Goal: Task Accomplishment & Management: Complete application form

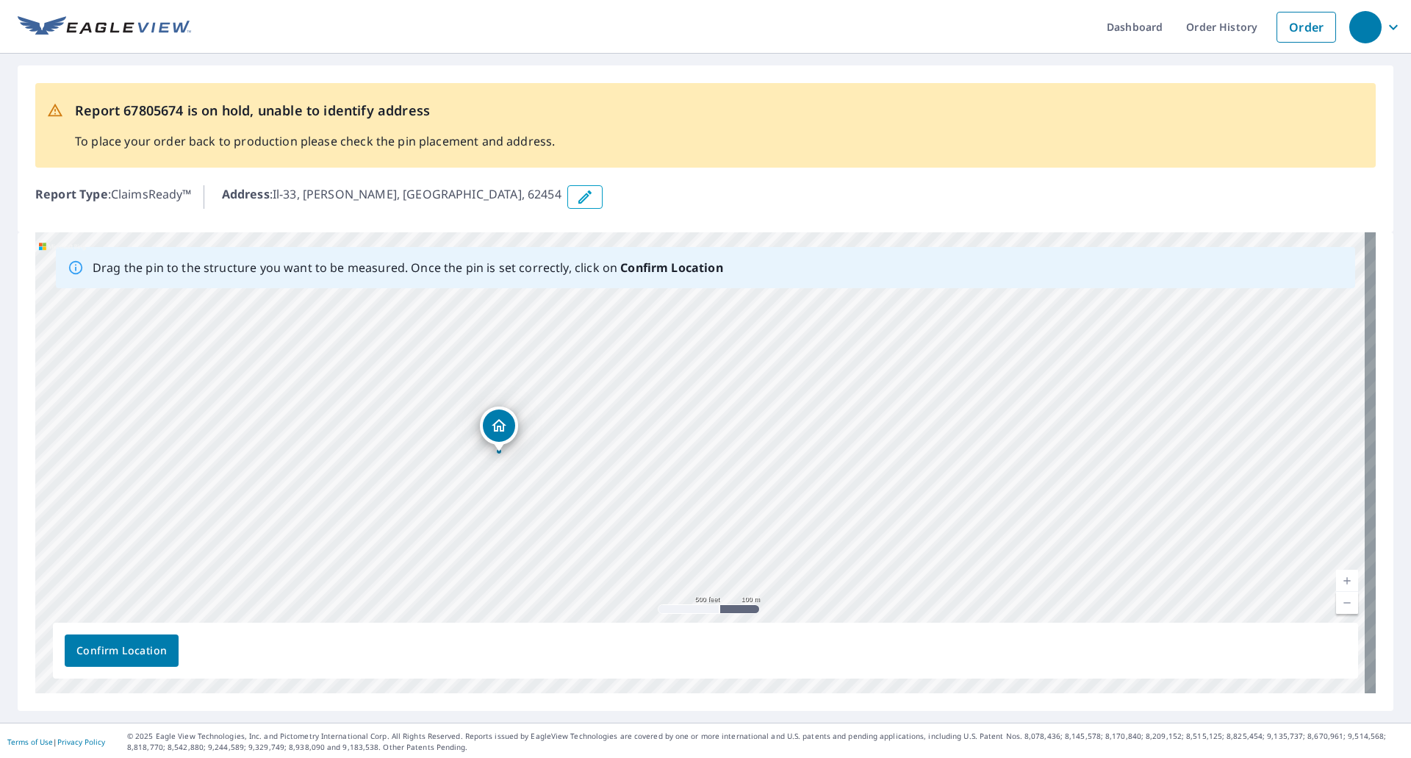
drag, startPoint x: 464, startPoint y: 370, endPoint x: 499, endPoint y: 424, distance: 63.8
drag, startPoint x: 434, startPoint y: 519, endPoint x: 414, endPoint y: 517, distance: 20.1
click at [414, 517] on div "Il-33 [PERSON_NAME], IL 62454" at bounding box center [705, 462] width 1340 height 461
click at [119, 660] on button "Confirm Location" at bounding box center [122, 650] width 114 height 32
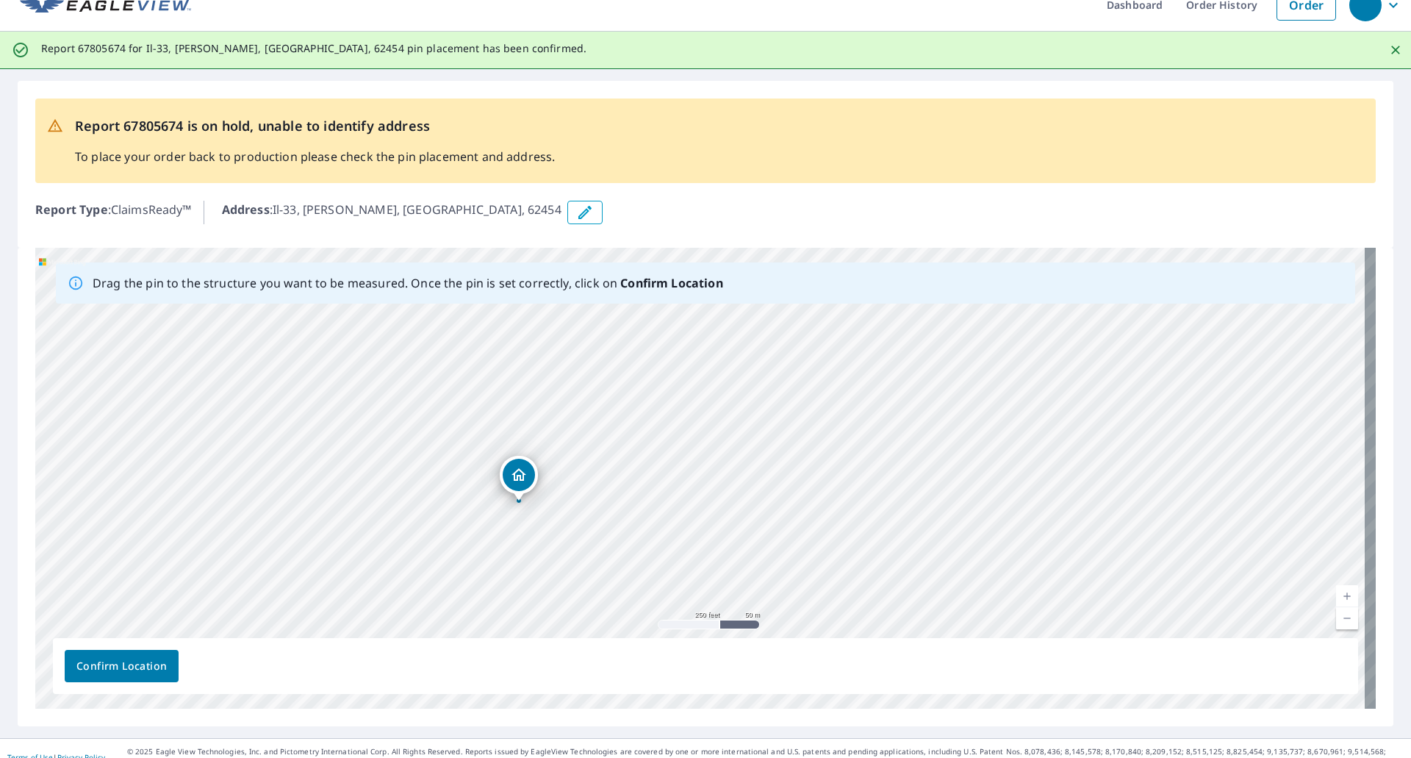
scroll to position [40, 0]
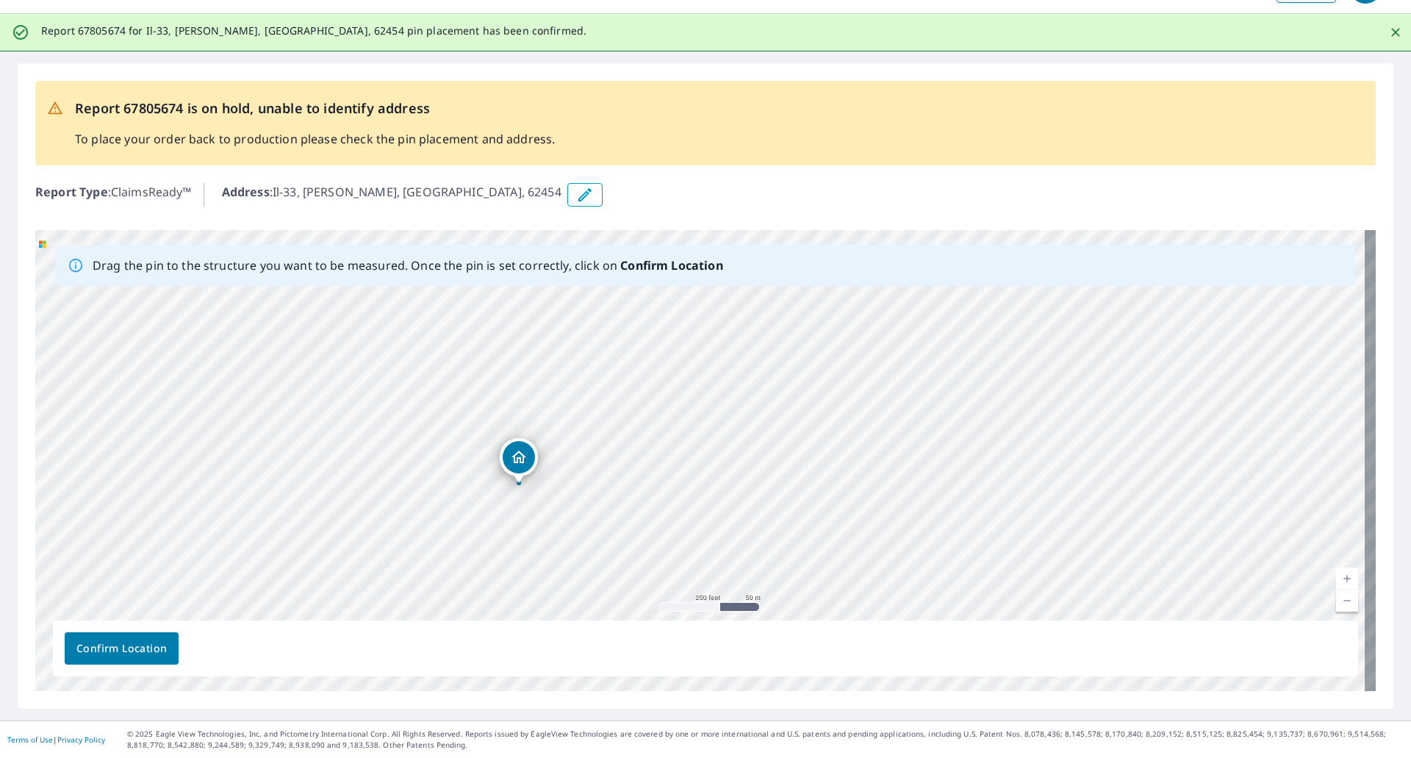
click at [576, 200] on icon "button" at bounding box center [585, 195] width 18 height 18
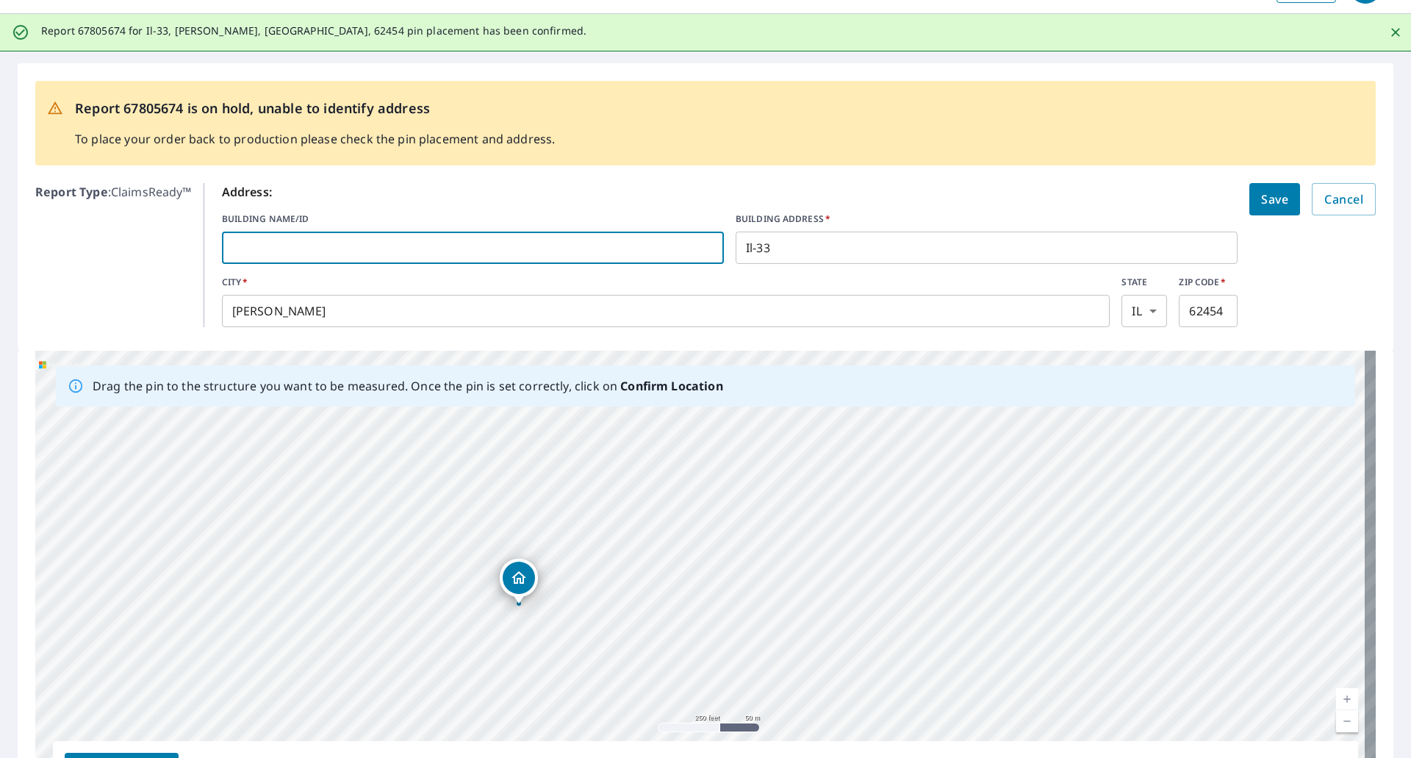
click at [409, 250] on input "text" at bounding box center [473, 247] width 502 height 41
type input "[DEMOGRAPHIC_DATA]"
click at [783, 247] on input "Il-33" at bounding box center [986, 247] width 502 height 41
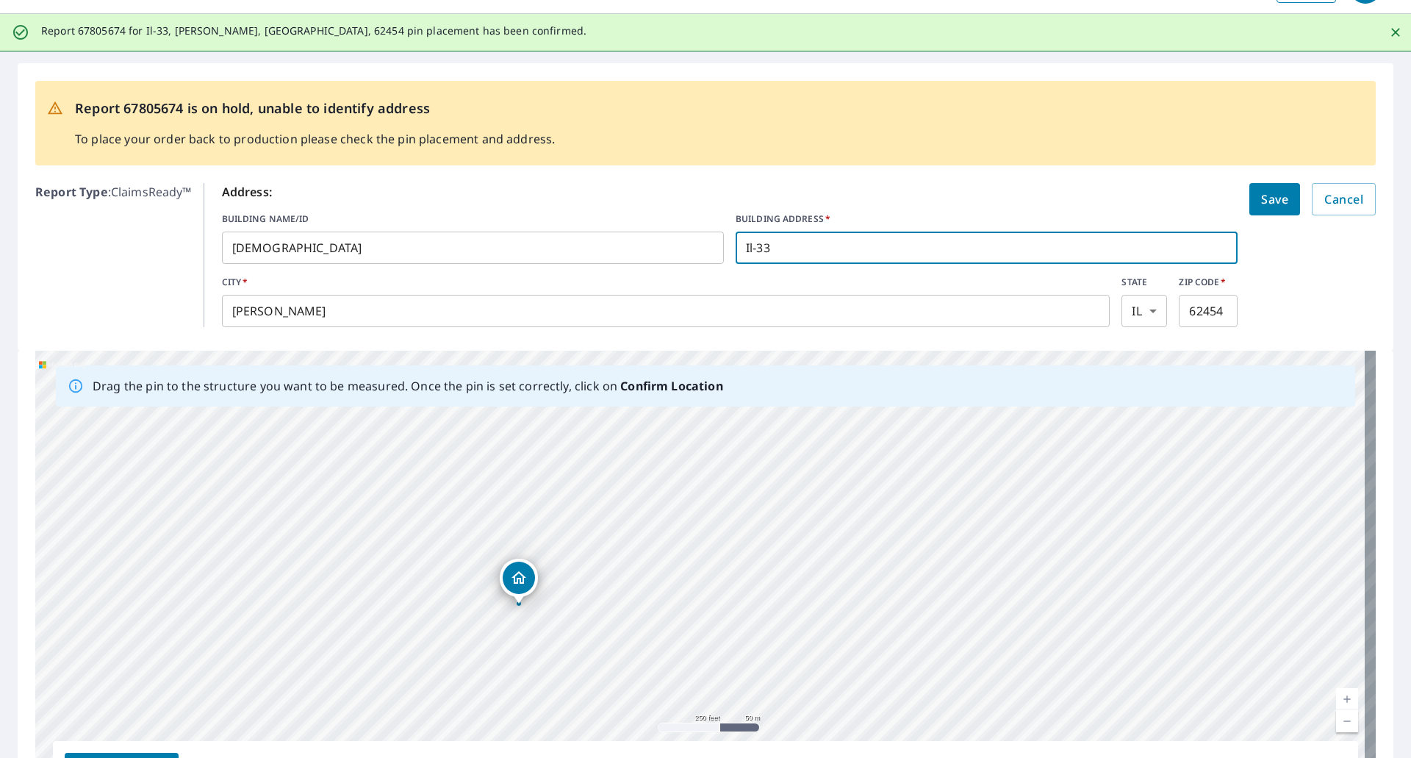
click at [783, 247] on input "Il-33" at bounding box center [986, 247] width 502 height 41
drag, startPoint x: 783, startPoint y: 247, endPoint x: 754, endPoint y: 240, distance: 30.1
click at [754, 240] on input "Il-33" at bounding box center [986, 247] width 502 height 41
type input "[STREET_ADDRESS]"
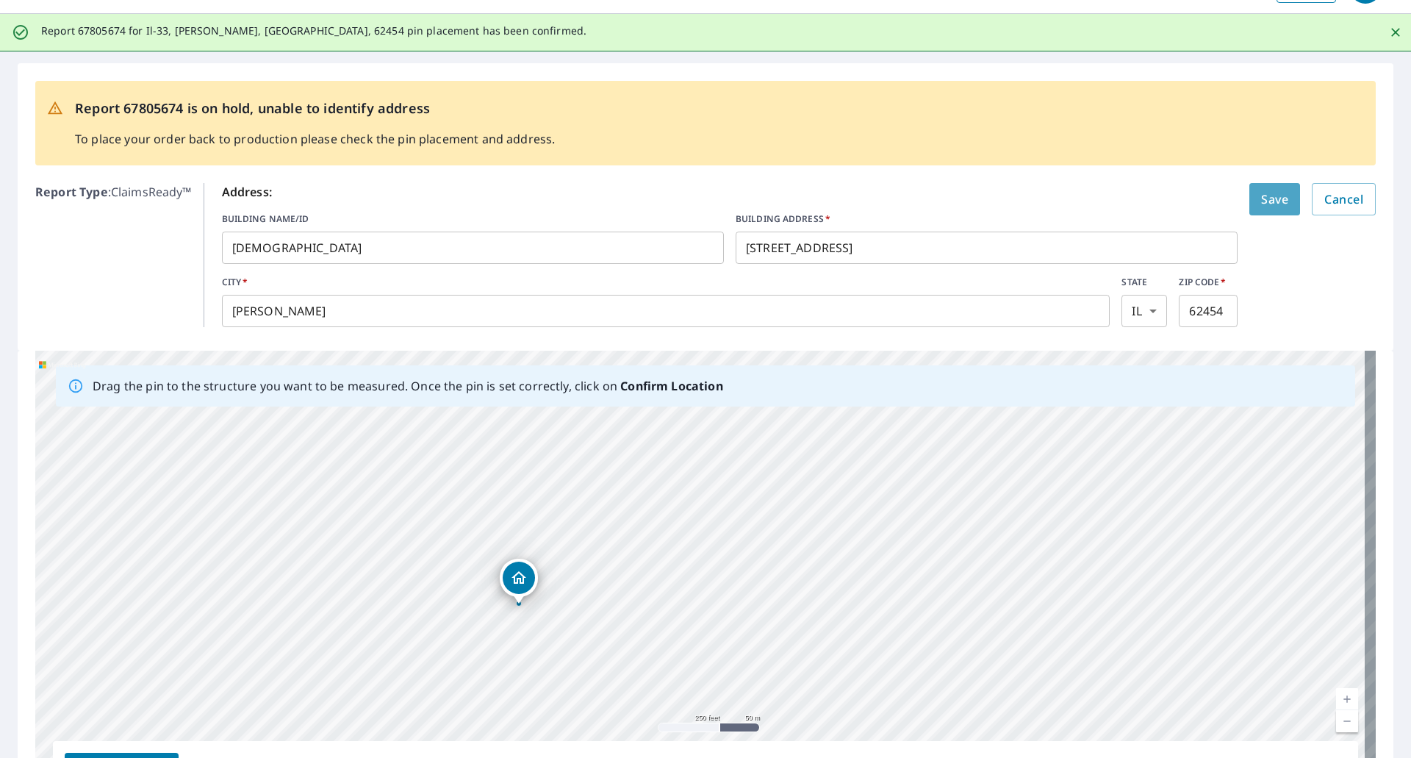
click at [1267, 203] on span "Save" at bounding box center [1274, 199] width 27 height 21
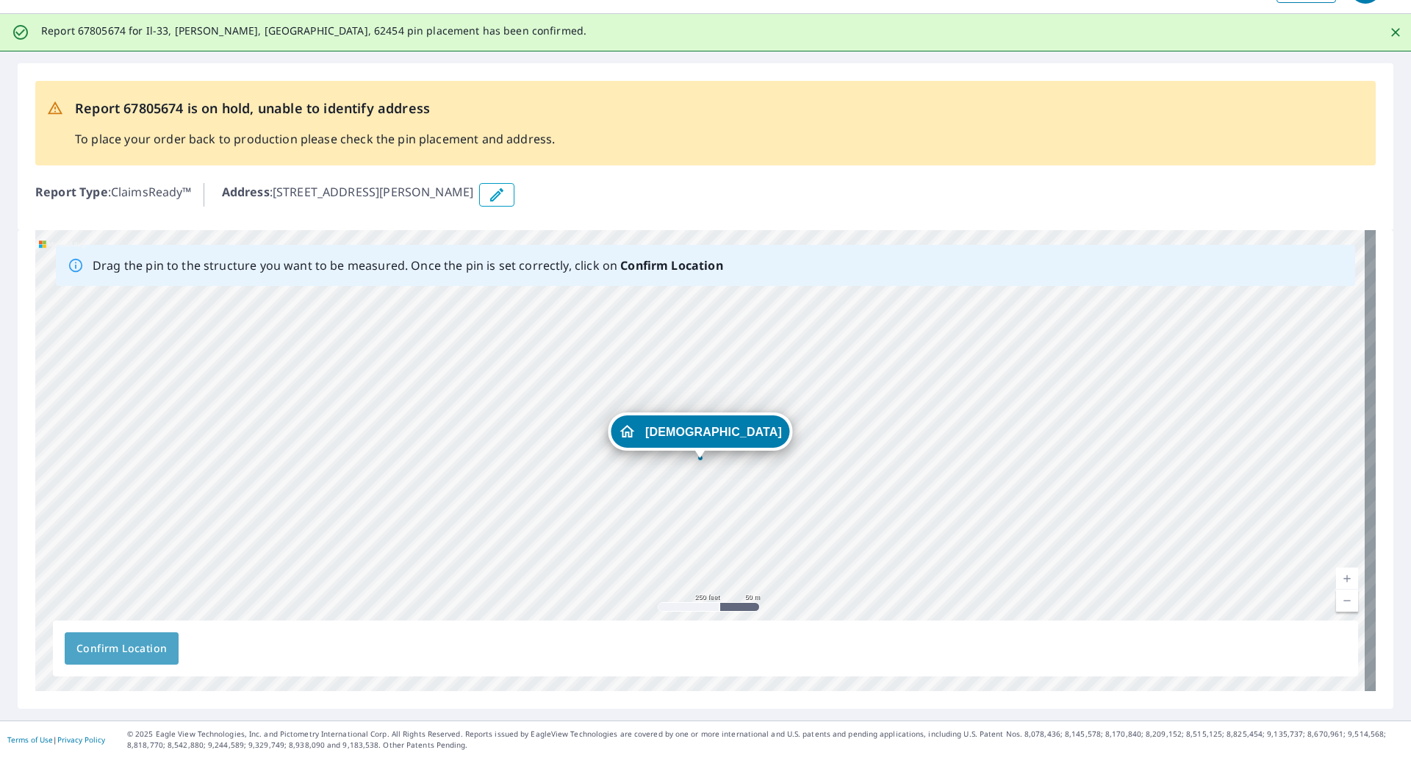
click at [129, 655] on span "Confirm Location" at bounding box center [121, 648] width 90 height 18
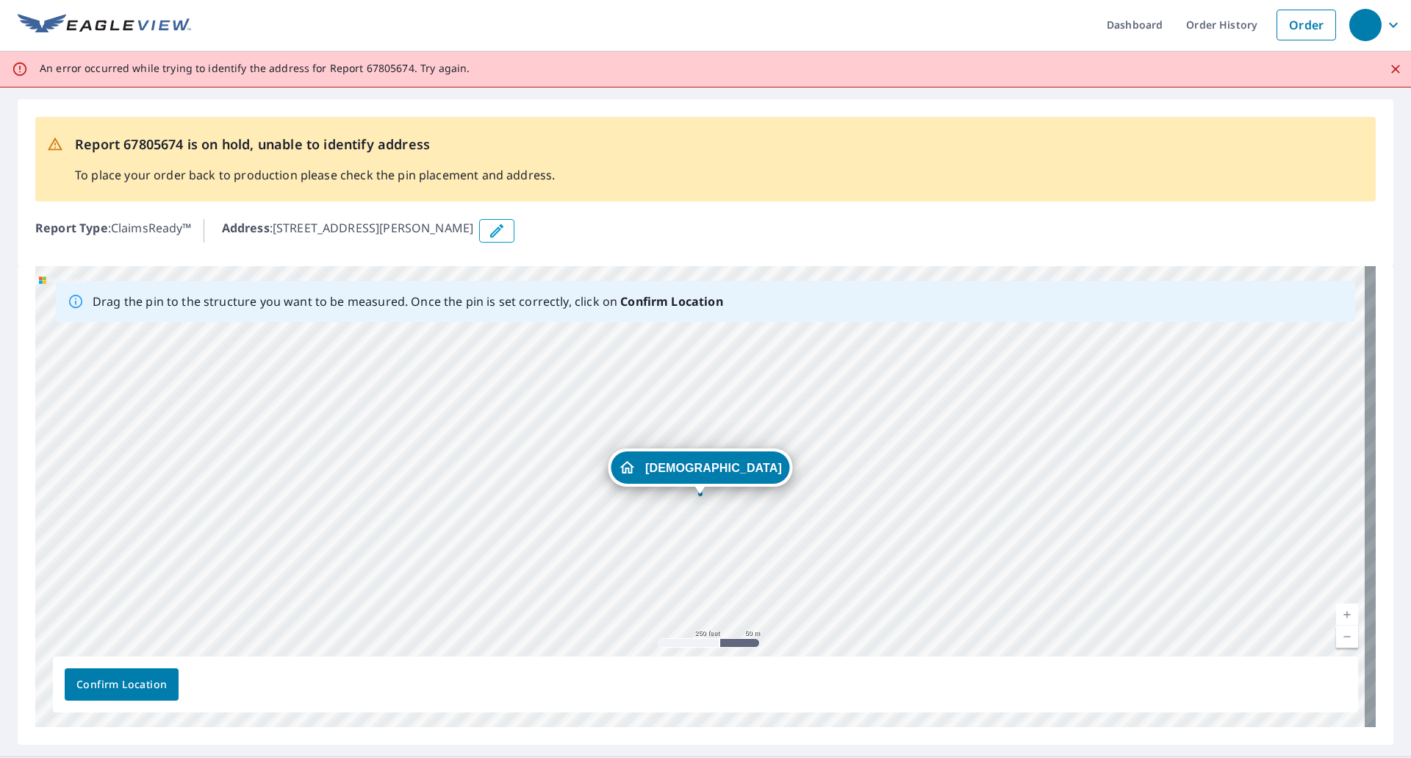
scroll to position [0, 0]
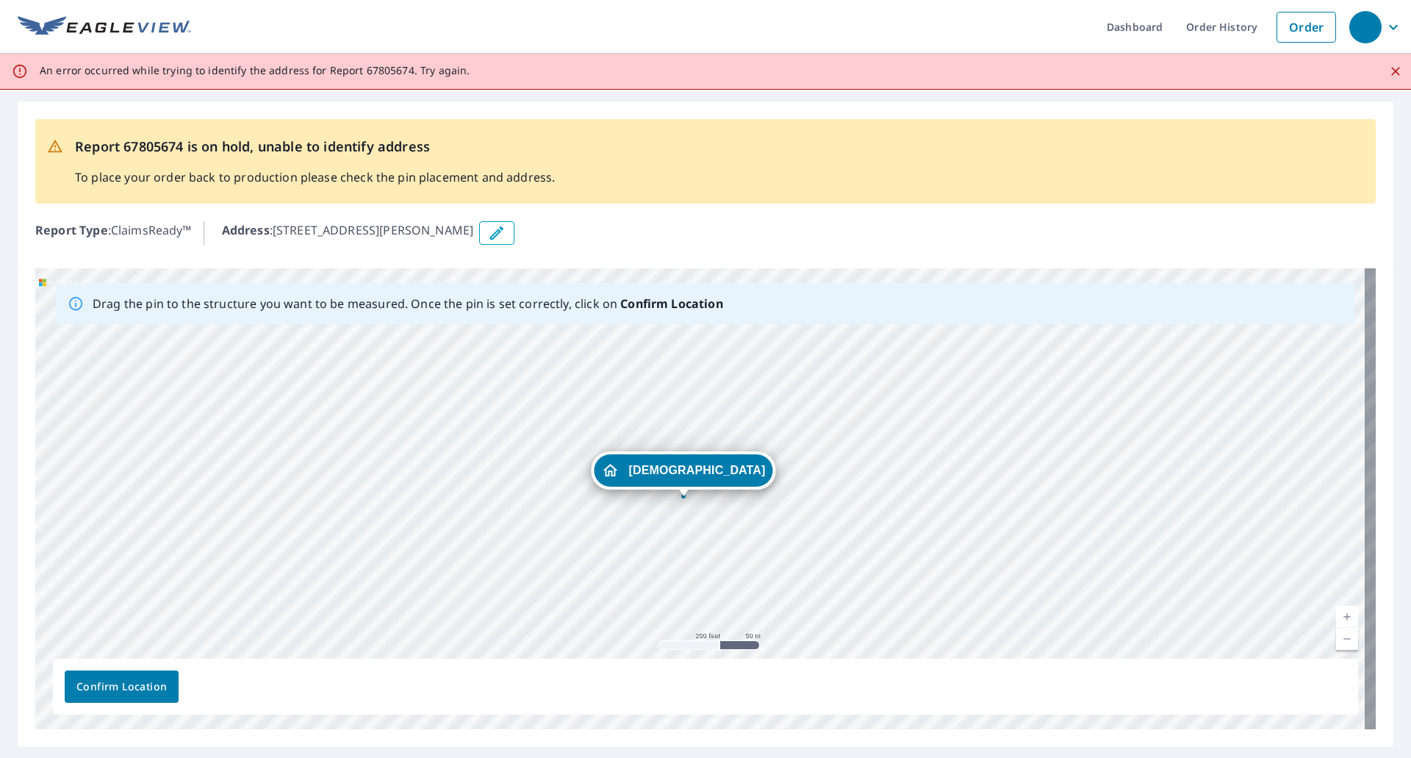
drag, startPoint x: 691, startPoint y: 482, endPoint x: 674, endPoint y: 482, distance: 16.9
click at [674, 482] on div "[DEMOGRAPHIC_DATA] [STREET_ADDRESS][PERSON_NAME]" at bounding box center [705, 498] width 1340 height 461
click at [128, 685] on span "Confirm Location" at bounding box center [121, 686] width 90 height 18
click at [1388, 70] on icon "Close" at bounding box center [1395, 71] width 15 height 15
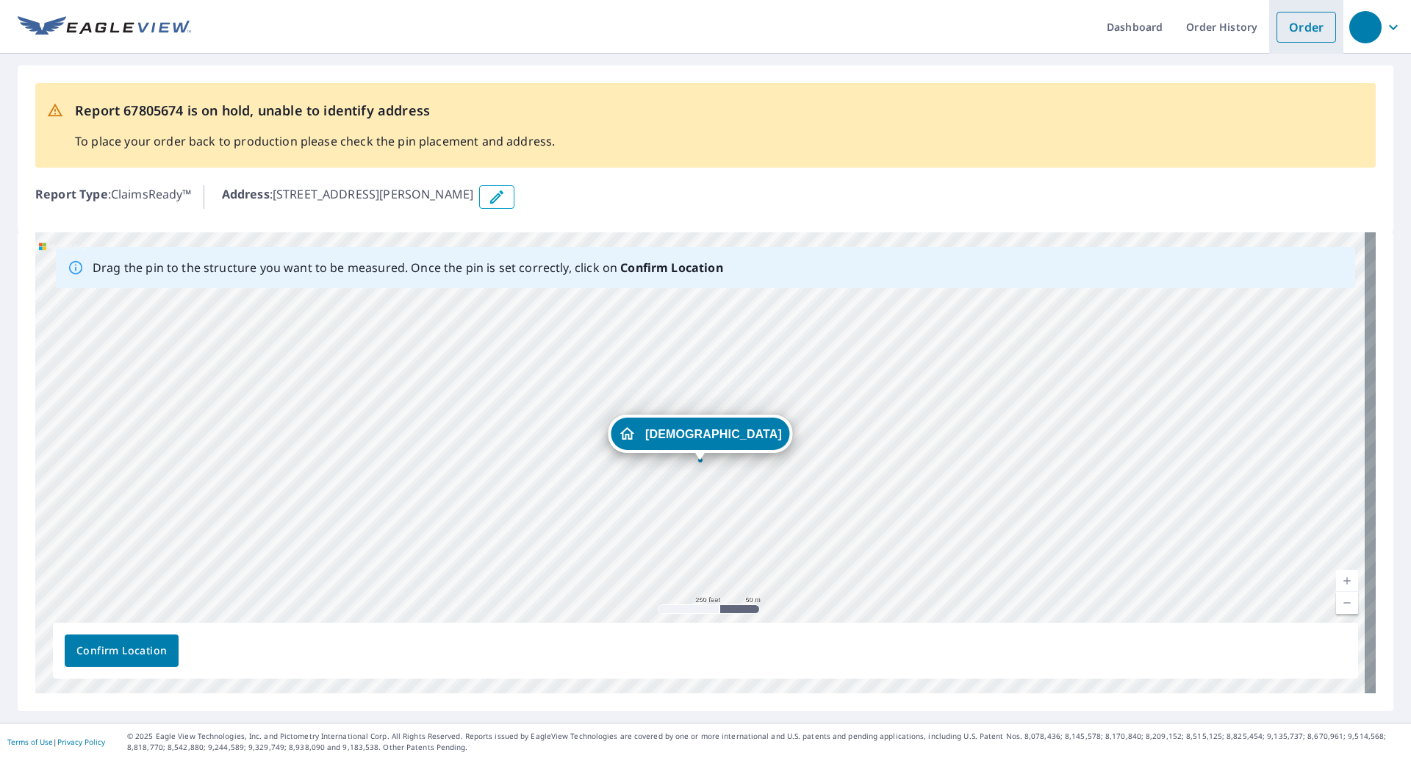
click at [1303, 44] on li "Order" at bounding box center [1306, 27] width 74 height 54
click at [1301, 36] on link "Order" at bounding box center [1306, 27] width 60 height 31
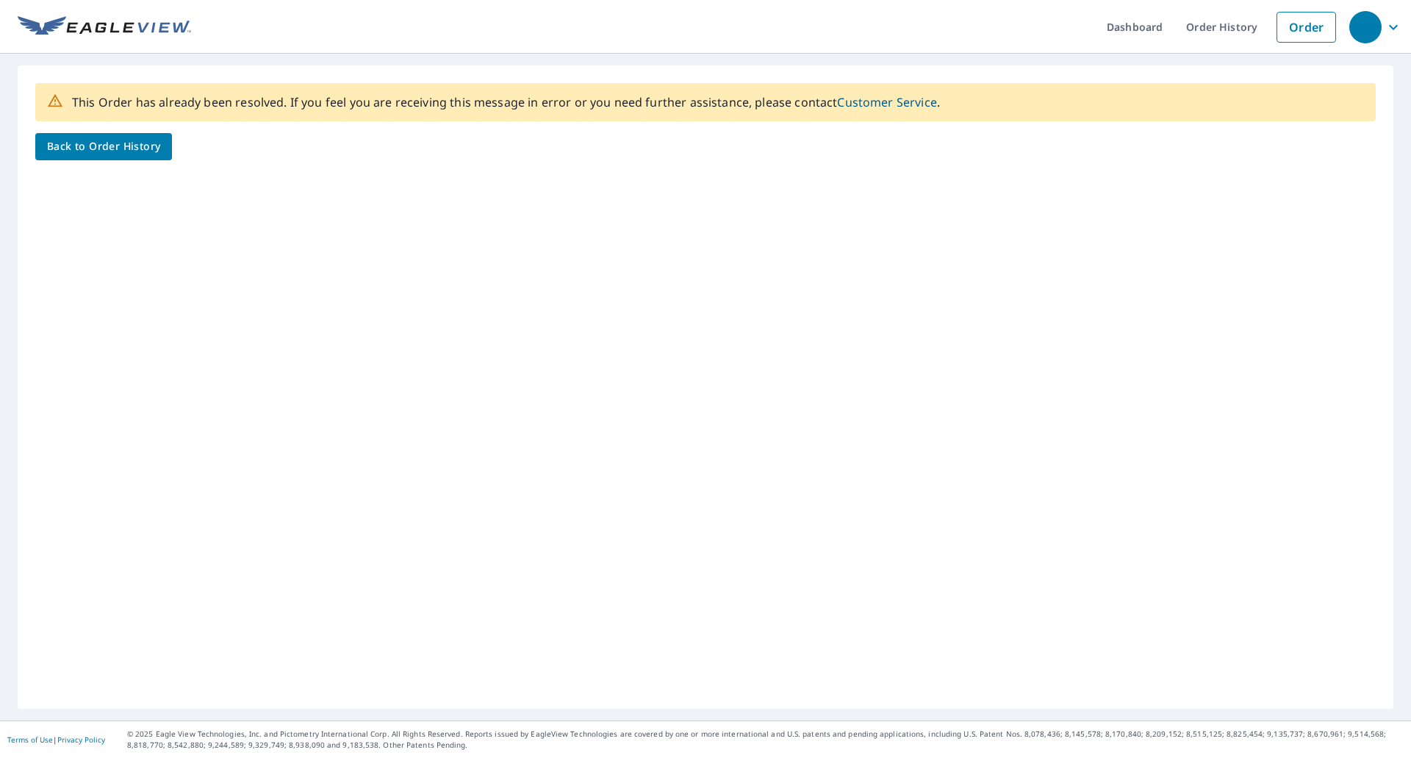
click at [137, 163] on div "This Order has already been resolved. If you feel you are receiving this messag…" at bounding box center [705, 386] width 1375 height 643
click at [137, 160] on div "This Order has already been resolved. If you feel you are receiving this messag…" at bounding box center [705, 386] width 1375 height 643
click at [118, 151] on span "Back to Order History" at bounding box center [103, 146] width 113 height 18
click at [146, 147] on span "Back to Order History" at bounding box center [103, 146] width 113 height 18
